Goal: Transaction & Acquisition: Book appointment/travel/reservation

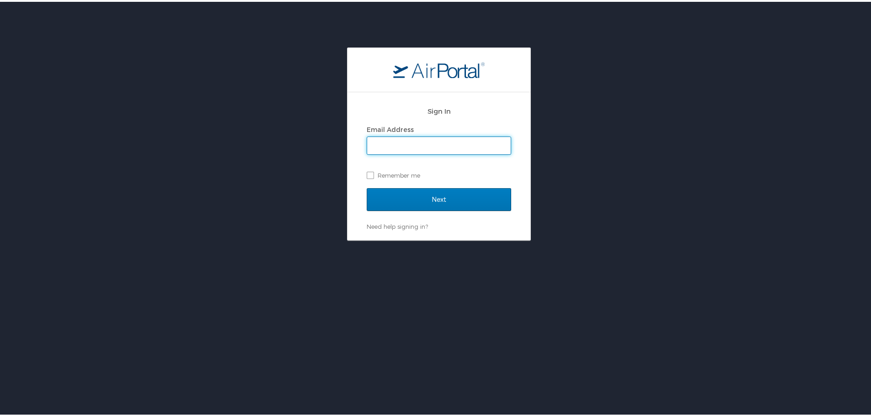
click at [411, 147] on input "Email Address" at bounding box center [439, 143] width 144 height 17
type input "[EMAIL_ADDRESS][DOMAIN_NAME]"
click at [362, 176] on div "Sign In Email Address [EMAIL_ADDRESS][DOMAIN_NAME] Remember me Next Need help s…" at bounding box center [438, 165] width 183 height 148
click at [371, 174] on label "Remember me" at bounding box center [439, 174] width 144 height 14
click at [371, 174] on input "Remember me" at bounding box center [370, 173] width 6 height 6
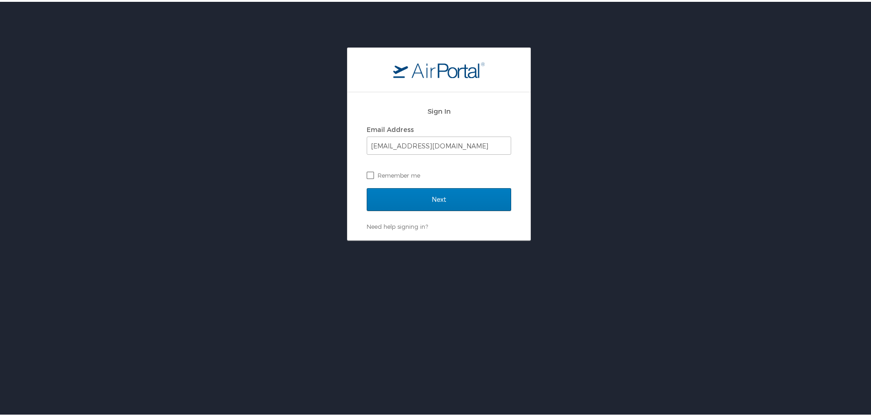
checkbox input "true"
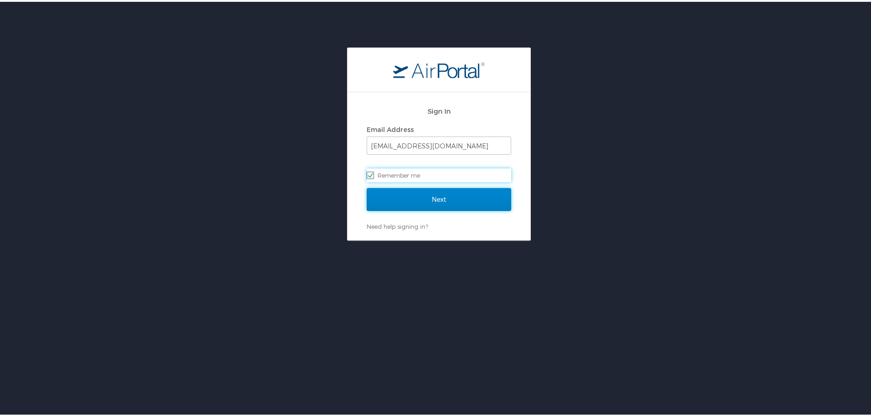
click at [416, 194] on input "Next" at bounding box center [439, 197] width 144 height 23
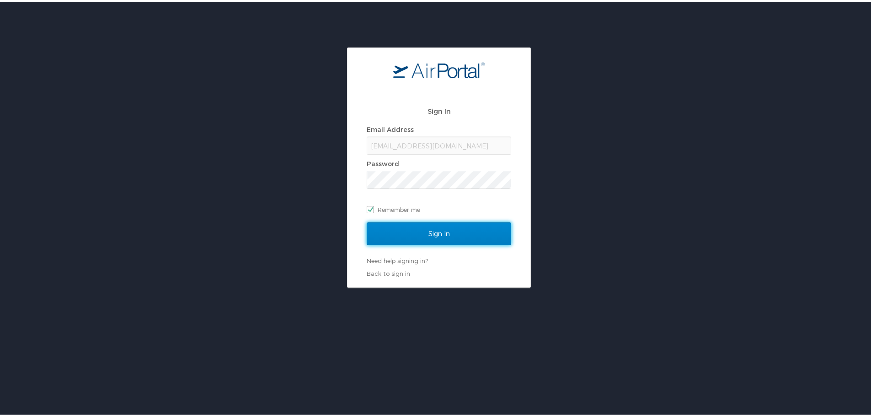
click at [426, 224] on input "Sign In" at bounding box center [439, 232] width 144 height 23
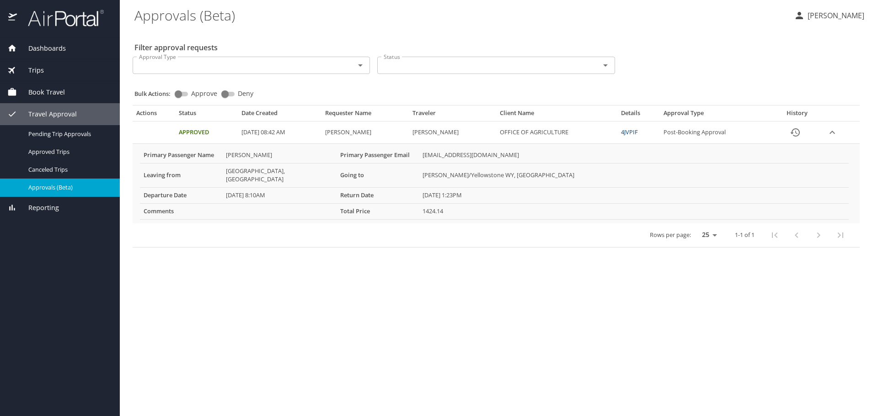
click at [58, 90] on span "Book Travel" at bounding box center [41, 92] width 48 height 10
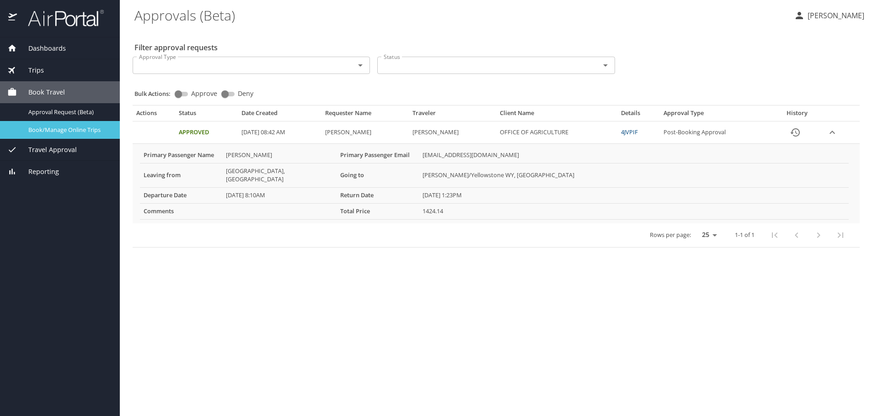
click at [65, 128] on span "Book/Manage Online Trips" at bounding box center [68, 130] width 80 height 9
click at [56, 95] on span "Book Travel" at bounding box center [41, 92] width 48 height 10
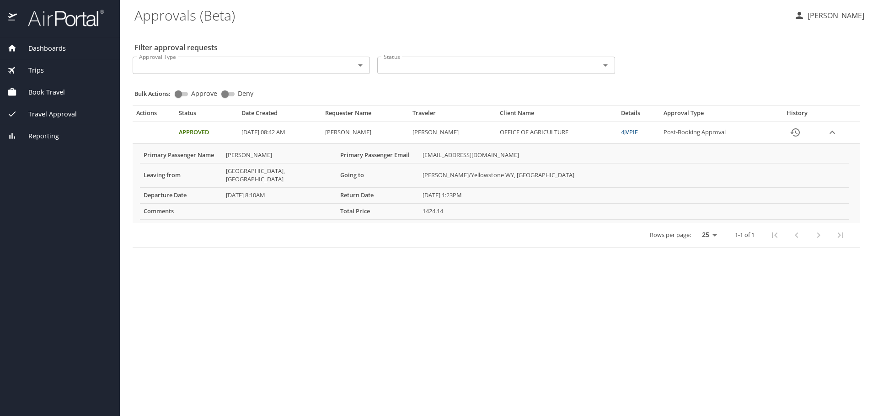
click at [56, 95] on span "Book Travel" at bounding box center [41, 92] width 48 height 10
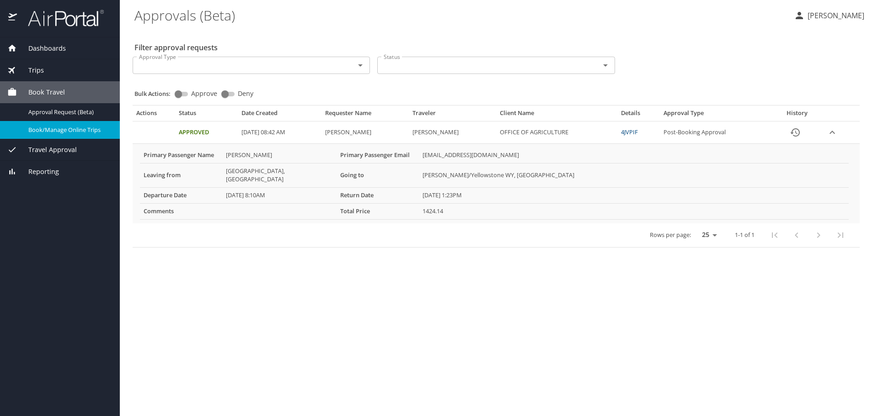
click at [740, 34] on div "Filter approval requests Approval Type Approval Type Status Status Bulk Actions…" at bounding box center [498, 140] width 729 height 222
click at [38, 95] on span "Book Travel" at bounding box center [41, 92] width 48 height 10
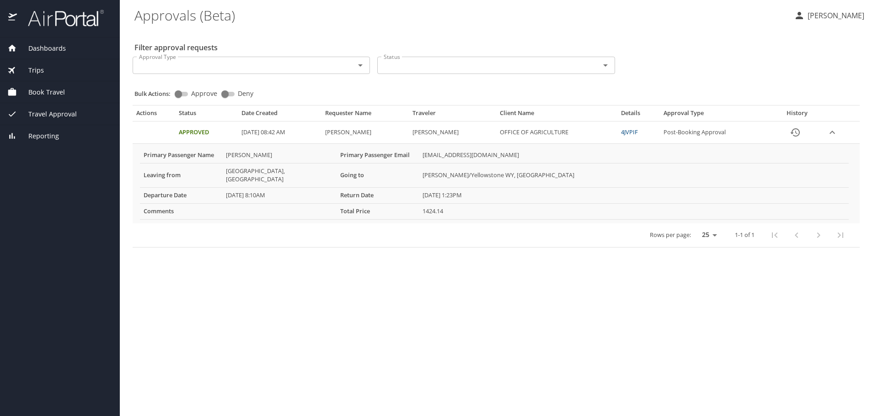
click at [38, 95] on span "Book Travel" at bounding box center [41, 92] width 48 height 10
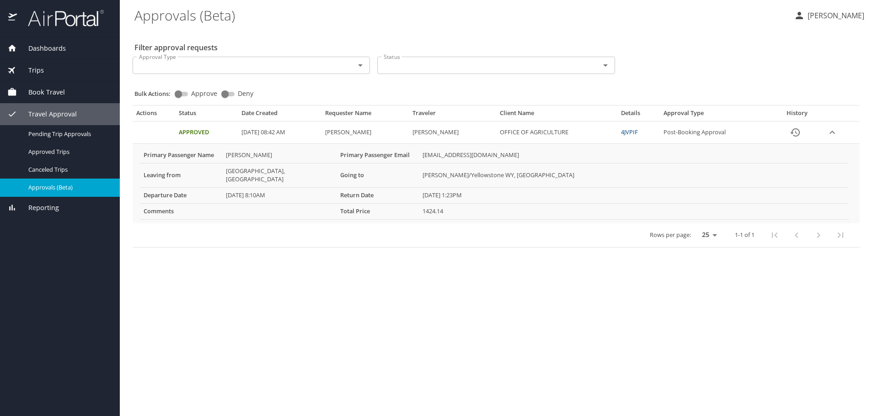
click at [42, 87] on span "Book Travel" at bounding box center [41, 92] width 48 height 10
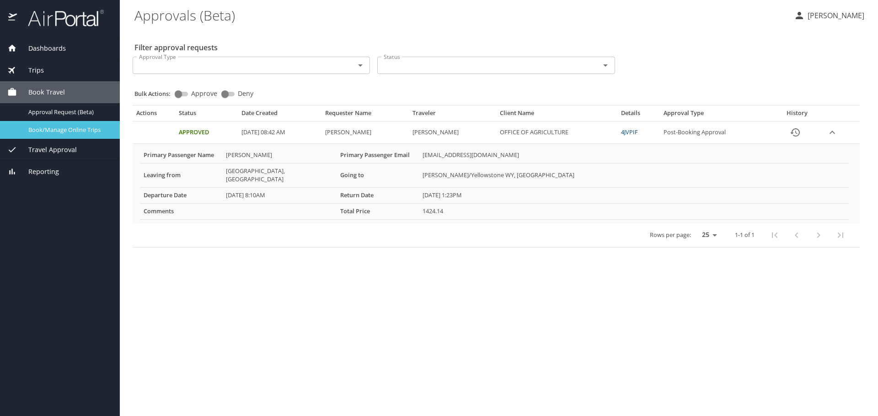
click at [69, 129] on span "Book/Manage Online Trips" at bounding box center [68, 130] width 80 height 9
